Goal: Check status: Check status

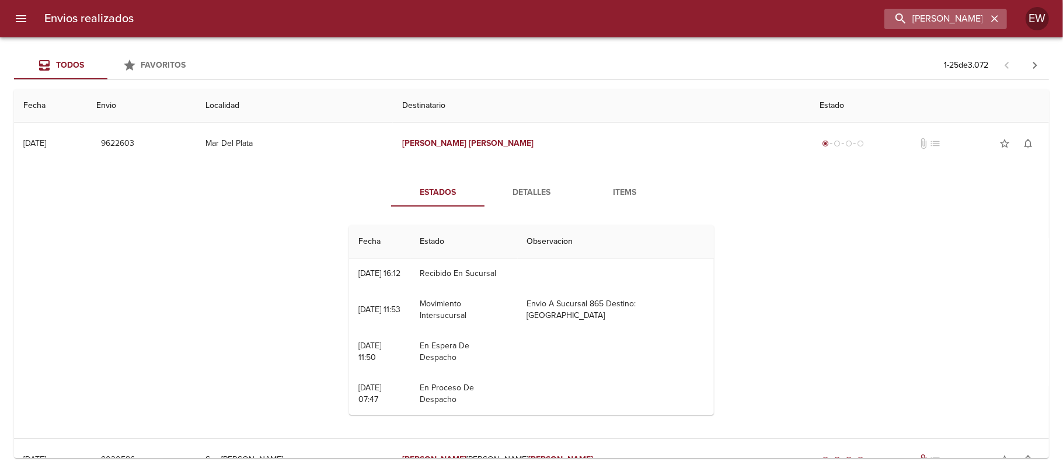
click at [1000, 19] on button "button" at bounding box center [994, 18] width 15 height 15
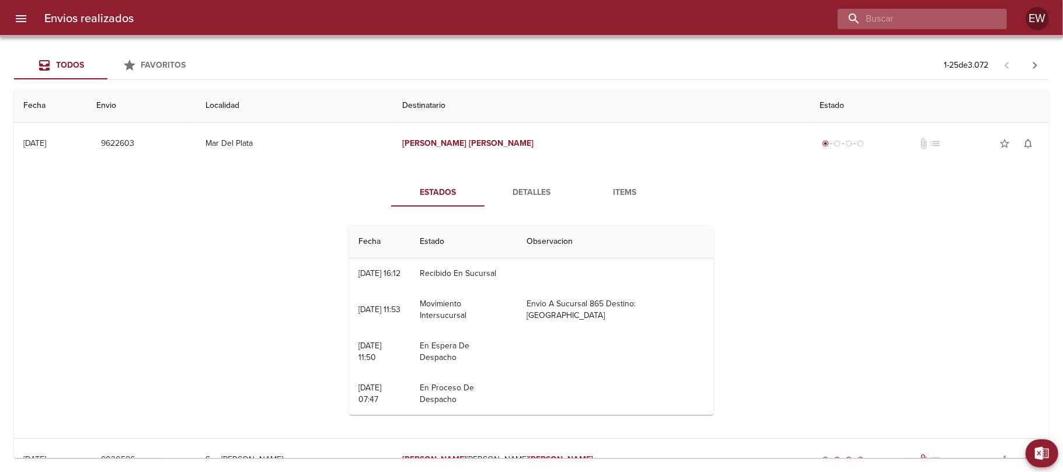
click at [972, 17] on input "buscar" at bounding box center [912, 19] width 149 height 20
click at [963, 15] on input "buscar" at bounding box center [912, 19] width 149 height 20
paste input "rmn srl"
type input "rmn srl"
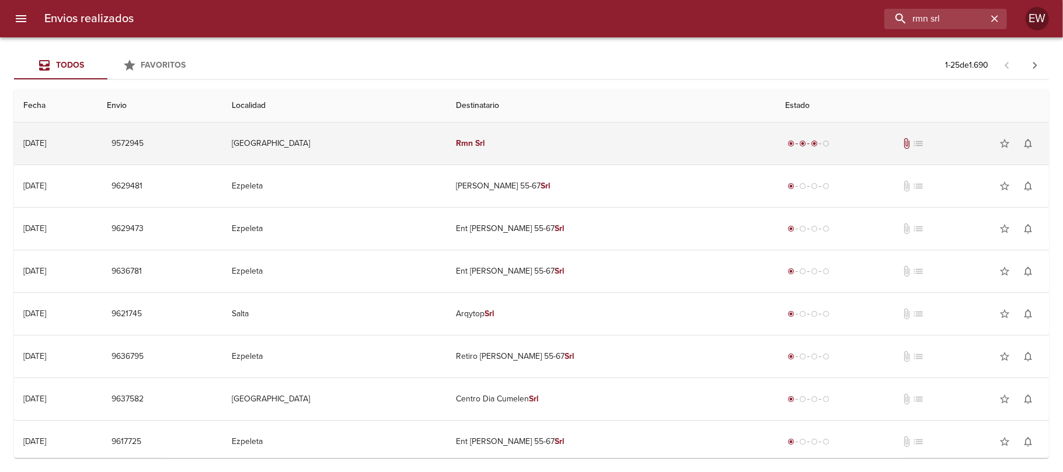
click at [514, 150] on td "Rmn Srl" at bounding box center [611, 144] width 329 height 42
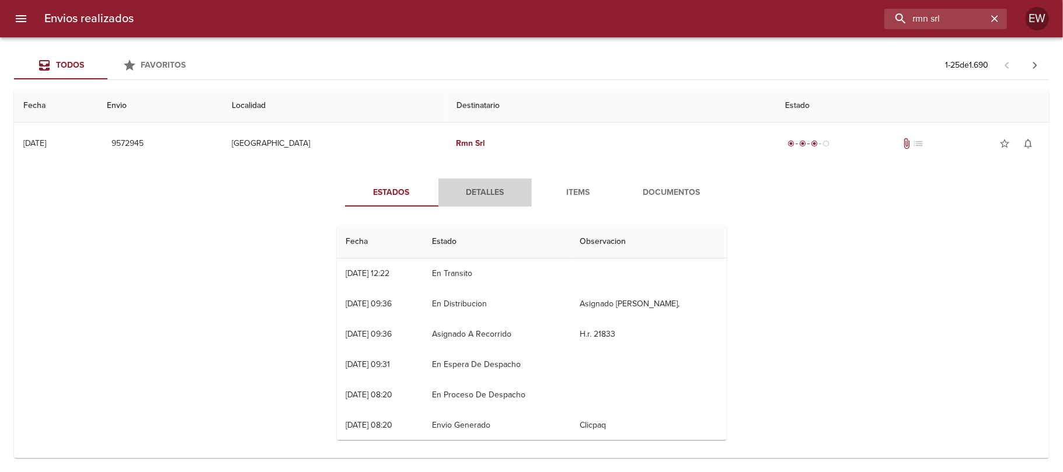
click at [465, 191] on span "Detalles" at bounding box center [484, 193] width 79 height 15
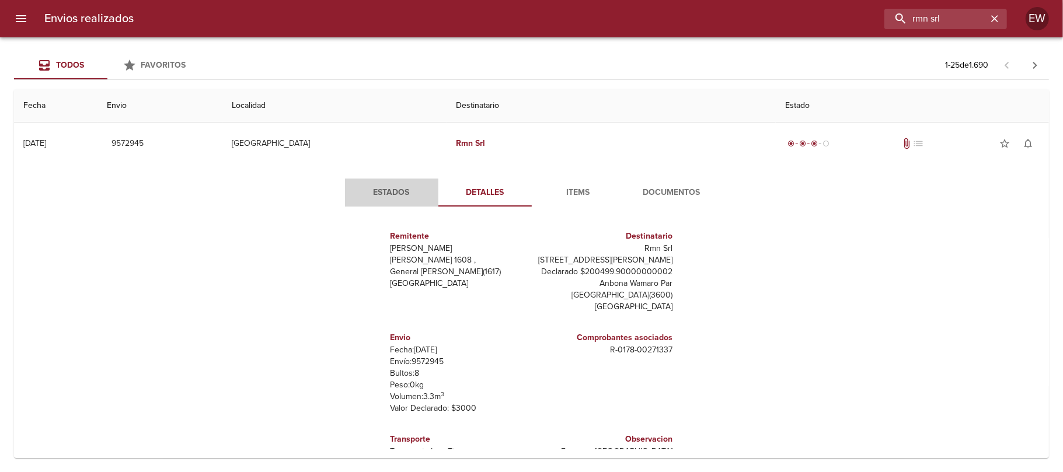
click at [395, 184] on button "Estados" at bounding box center [391, 193] width 93 height 28
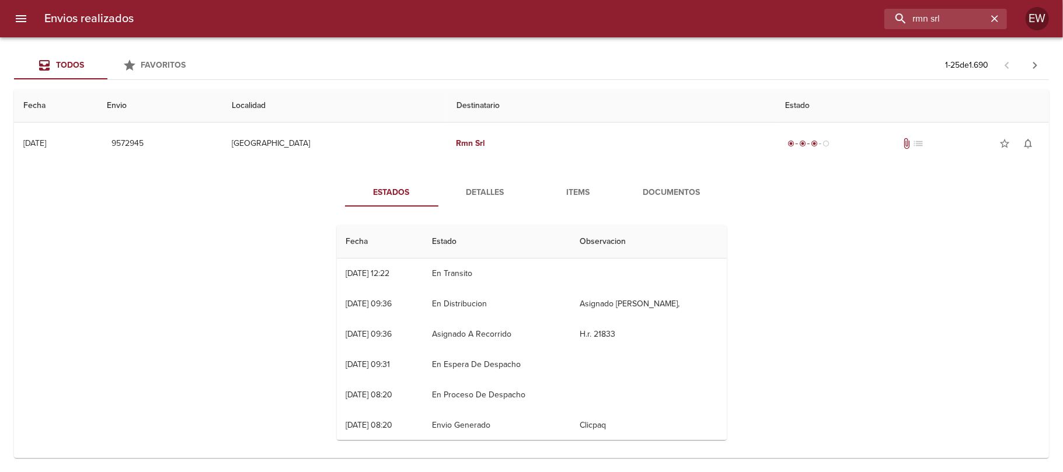
click at [469, 189] on span "Detalles" at bounding box center [484, 193] width 79 height 15
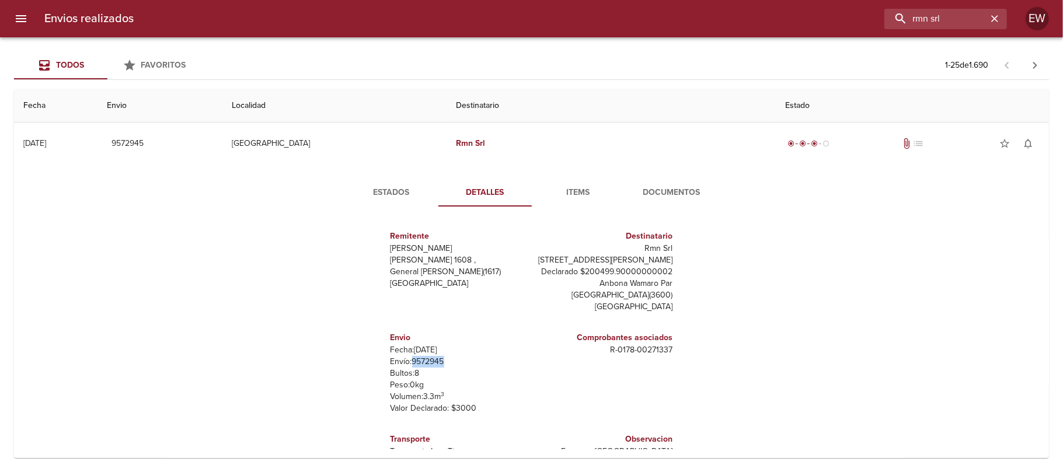
drag, startPoint x: 437, startPoint y: 363, endPoint x: 404, endPoint y: 363, distance: 33.3
click at [404, 363] on p "Envío: 9572945" at bounding box center [459, 362] width 137 height 12
copy p "9572945"
